Goal: Go to known website: Access a specific website the user already knows

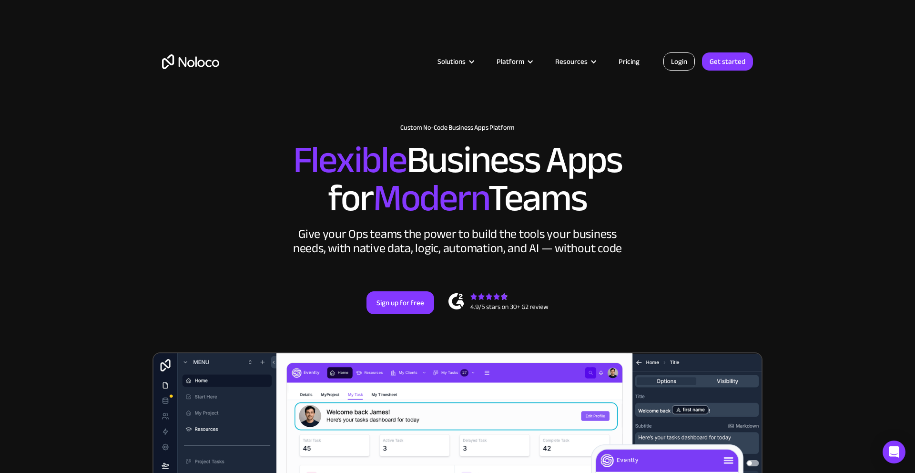
click at [671, 60] on link "Login" at bounding box center [678, 61] width 31 height 18
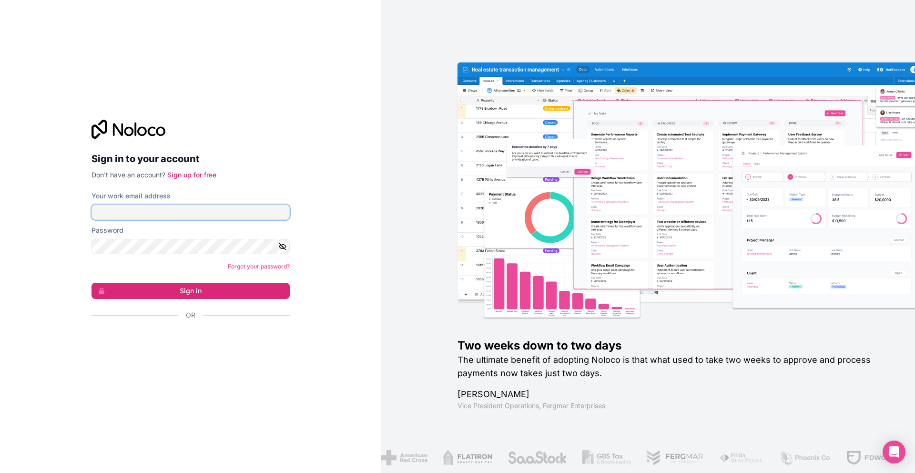
click at [238, 215] on input "Your work email address" at bounding box center [191, 211] width 198 height 15
type input "[EMAIL_ADDRESS][DOMAIN_NAME]"
click at [204, 292] on button "Sign in" at bounding box center [191, 291] width 198 height 16
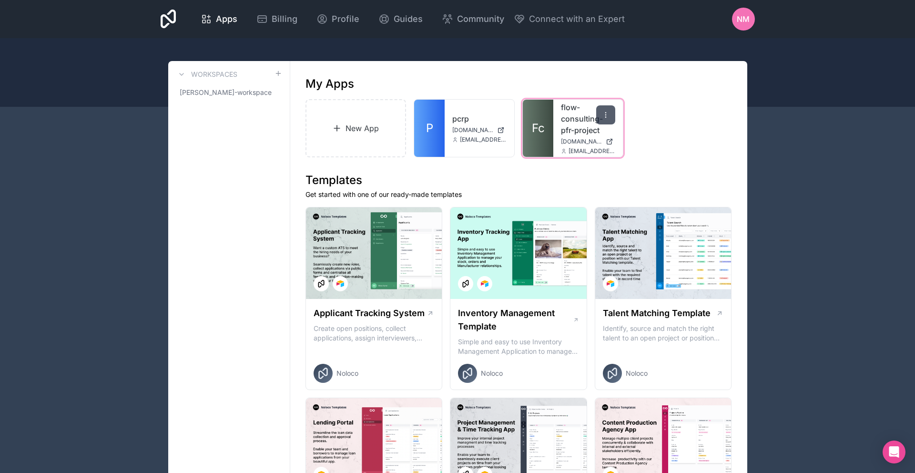
click at [602, 119] on div at bounding box center [605, 114] width 19 height 19
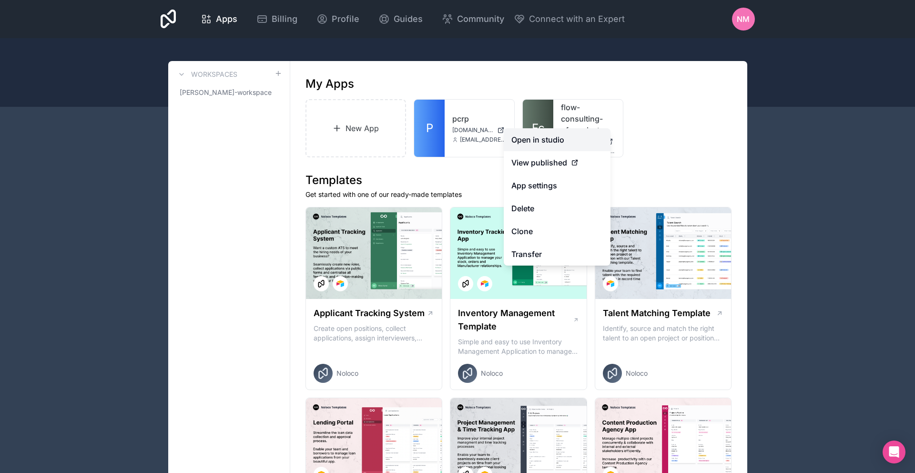
click at [545, 146] on link "Open in studio" at bounding box center [557, 139] width 107 height 23
